Goal: Task Accomplishment & Management: Complete application form

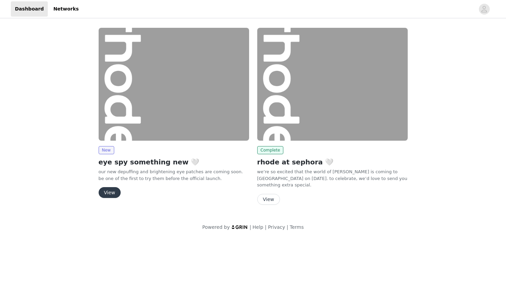
click at [115, 192] on button "View" at bounding box center [110, 192] width 22 height 11
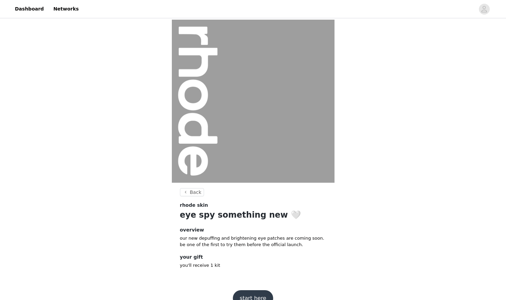
scroll to position [15, 0]
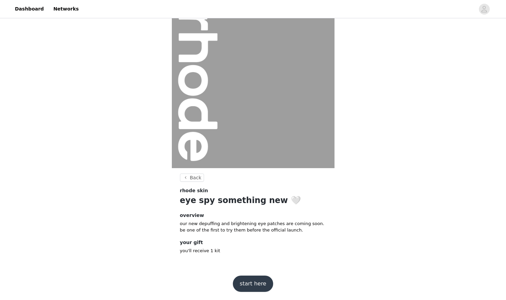
click at [249, 285] on button "start here" at bounding box center [253, 284] width 40 height 16
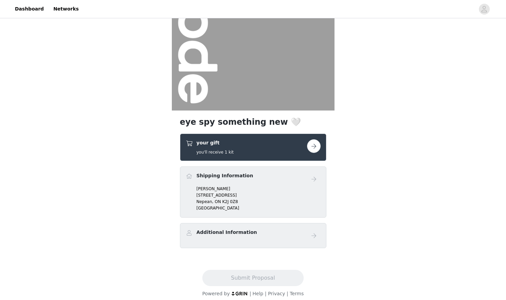
scroll to position [77, 0]
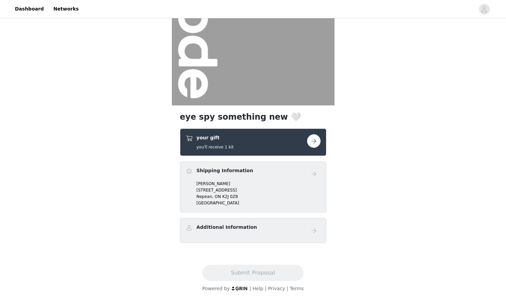
click at [305, 146] on div "your gift you'll receive 1 kit" at bounding box center [246, 142] width 121 height 16
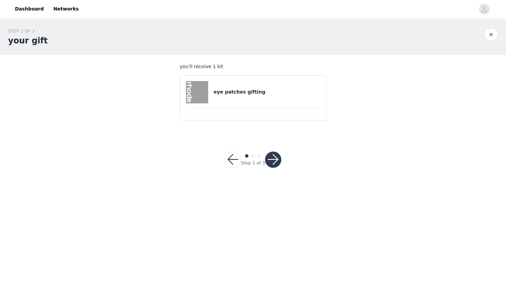
click at [269, 160] on button "button" at bounding box center [273, 160] width 16 height 16
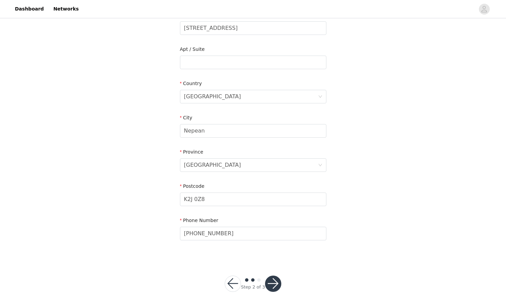
scroll to position [162, 0]
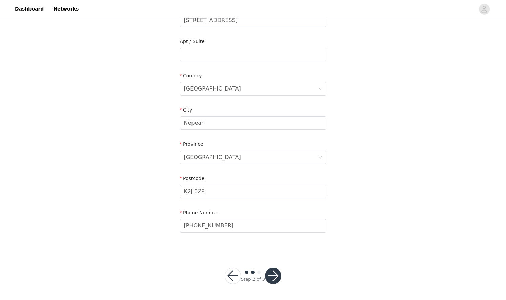
click at [275, 275] on button "button" at bounding box center [273, 276] width 16 height 16
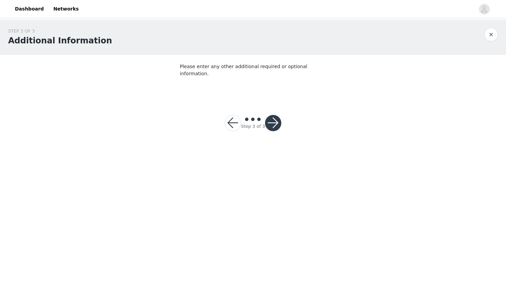
click at [277, 123] on button "button" at bounding box center [273, 123] width 16 height 16
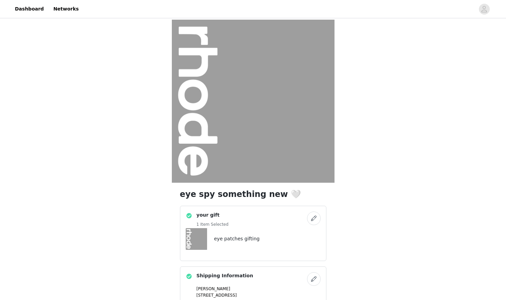
scroll to position [105, 0]
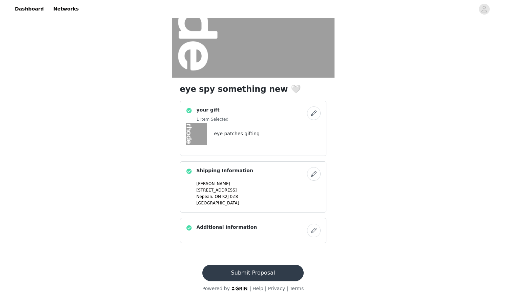
click at [263, 271] on button "Submit Proposal" at bounding box center [252, 273] width 101 height 16
